Goal: Transaction & Acquisition: Download file/media

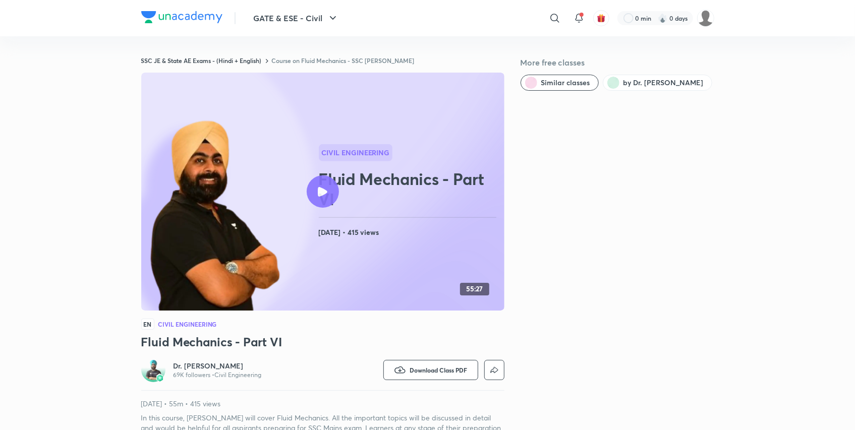
click at [300, 58] on link "Course on Fluid Mechanics - SSC [PERSON_NAME]" at bounding box center [343, 61] width 143 height 8
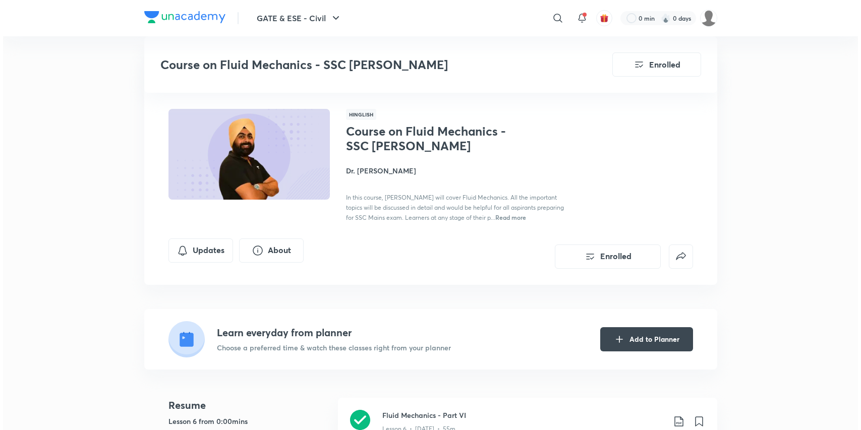
scroll to position [315, 0]
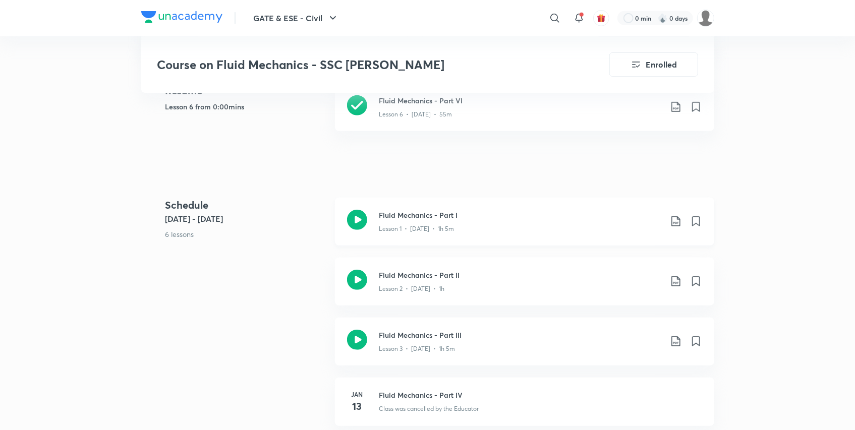
click at [675, 221] on icon at bounding box center [676, 221] width 12 height 12
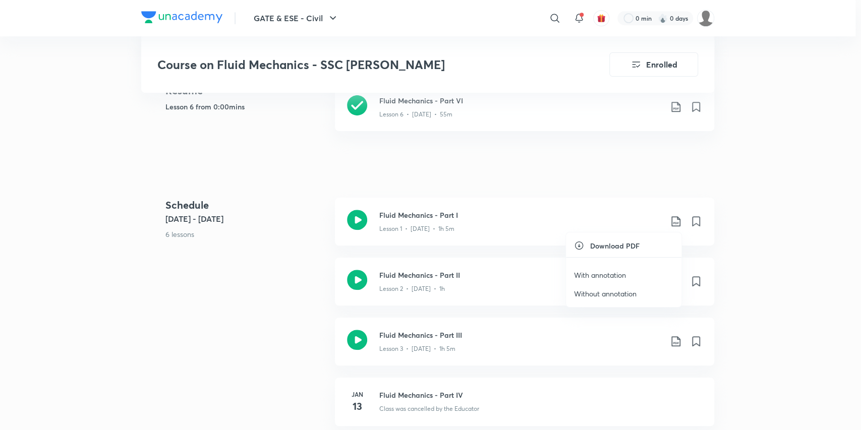
click at [607, 273] on p "With annotation" at bounding box center [600, 275] width 52 height 11
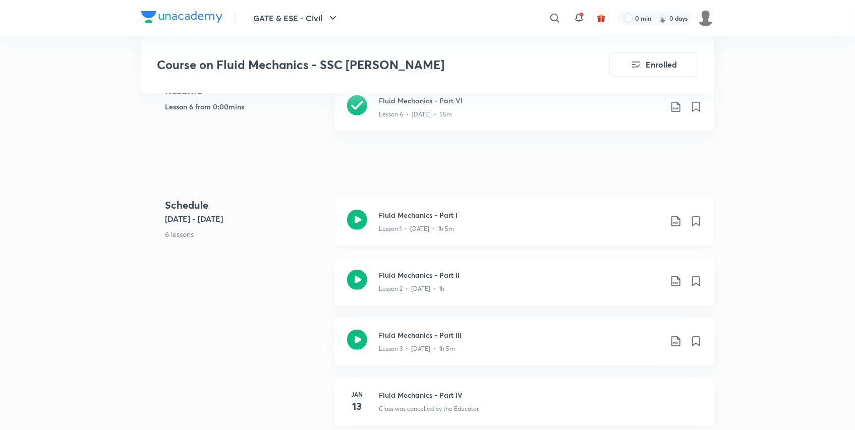
click at [675, 224] on icon at bounding box center [676, 221] width 12 height 12
